Goal: Task Accomplishment & Management: Use online tool/utility

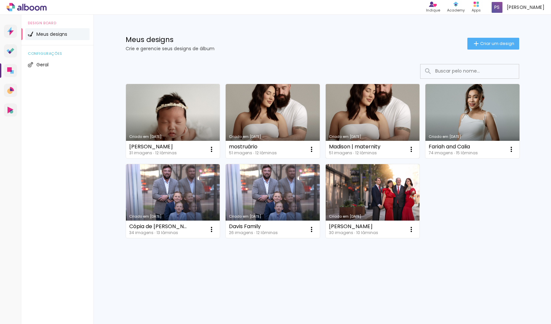
click at [385, 112] on link "Criado em [DATE]" at bounding box center [373, 121] width 94 height 74
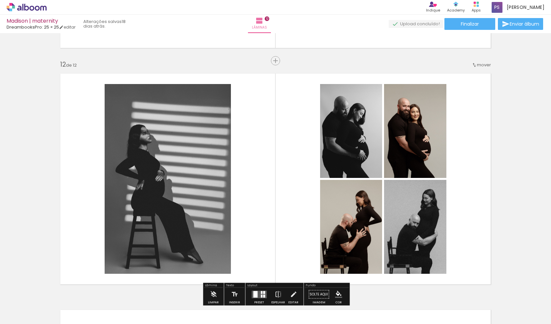
scroll to position [2589, 0]
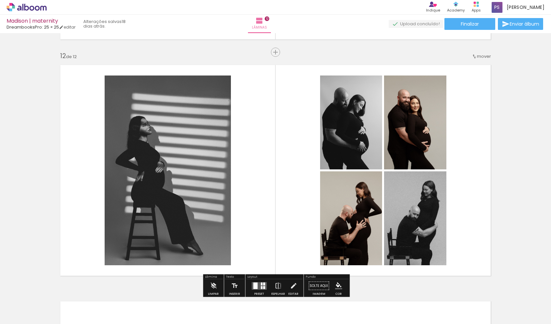
click at [478, 252] on quentale-layouter at bounding box center [275, 170] width 439 height 220
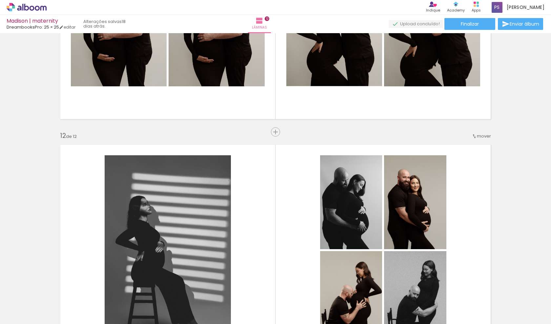
scroll to position [2520, 0]
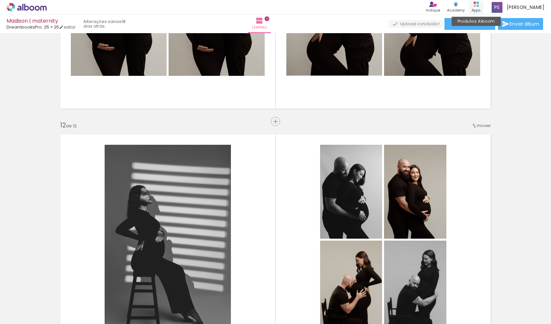
click at [481, 9] on div "Apps" at bounding box center [476, 11] width 9 height 6
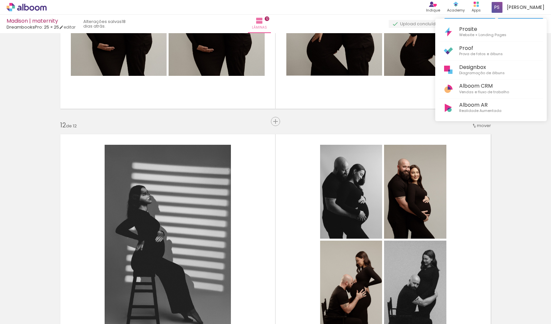
click at [196, 228] on div at bounding box center [275, 162] width 551 height 324
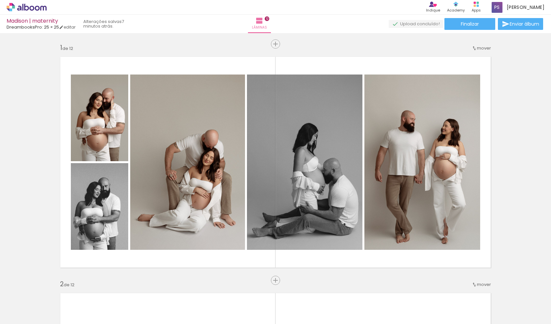
scroll to position [0, 1371]
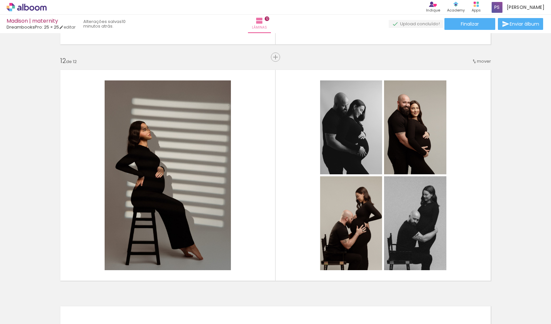
scroll to position [0, 1371]
